Goal: Navigation & Orientation: Find specific page/section

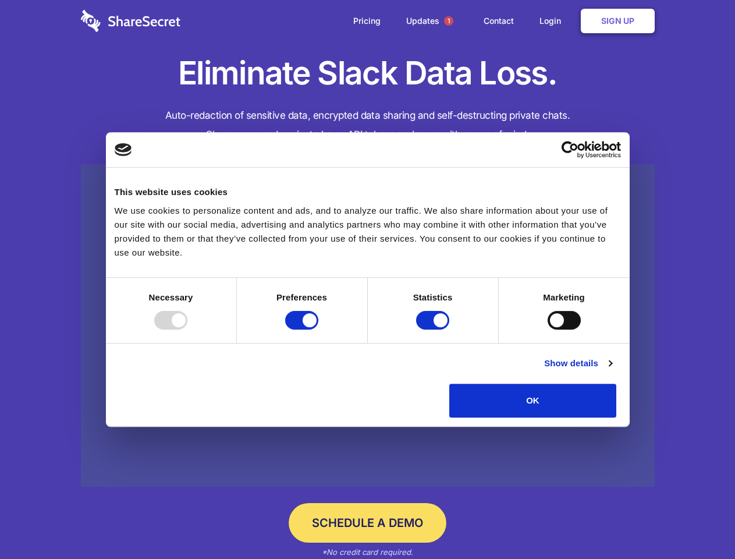
click at [187, 329] on div at bounding box center [170, 320] width 33 height 19
click at [318, 329] on input "Preferences" at bounding box center [301, 320] width 33 height 19
checkbox input "false"
click at [434, 329] on input "Statistics" at bounding box center [432, 320] width 33 height 19
checkbox input "false"
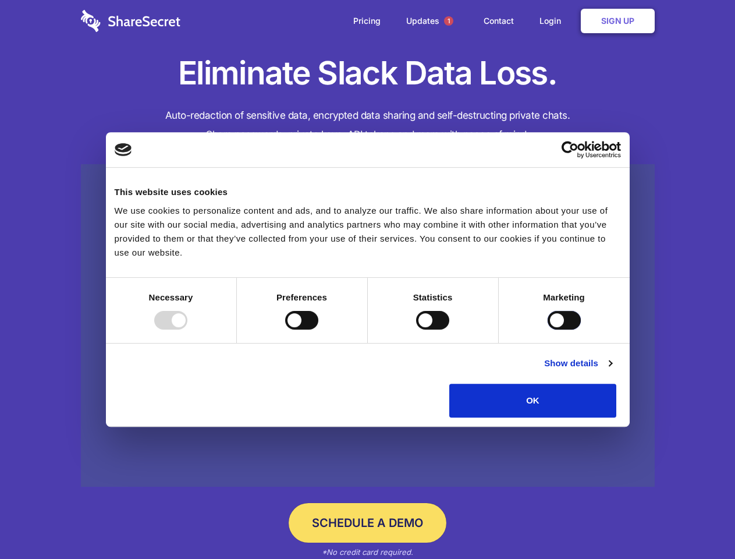
click at [547, 329] on input "Marketing" at bounding box center [563, 320] width 33 height 19
checkbox input "true"
click at [611, 370] on link "Show details" at bounding box center [577, 363] width 67 height 14
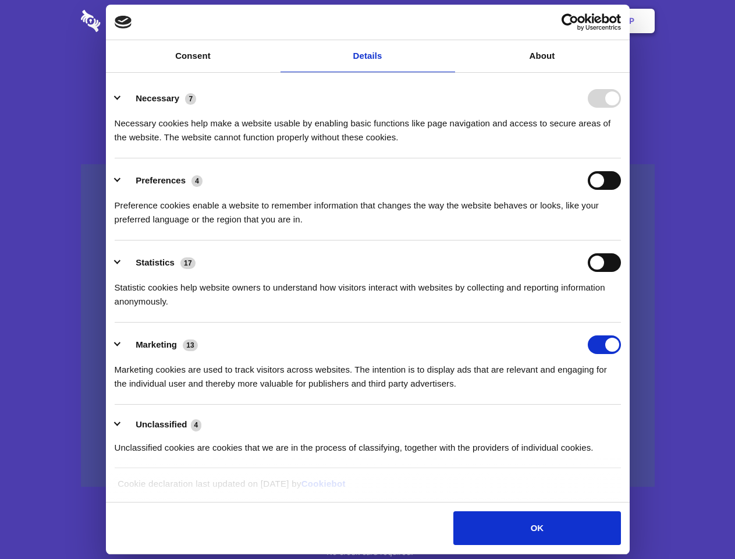
click at [626, 421] on ul "Necessary 7 Necessary cookies help make a website usable by enabling basic func…" at bounding box center [367, 272] width 517 height 392
click at [448, 21] on span "1" at bounding box center [448, 20] width 9 height 9
